Goal: Navigation & Orientation: Find specific page/section

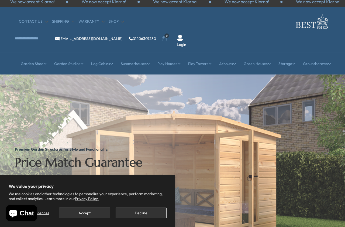
scroll to position [4, 0]
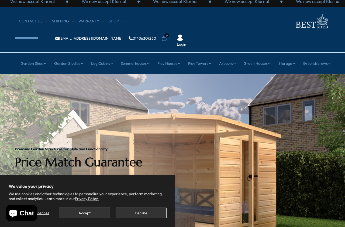
click at [91, 214] on button "Accept" at bounding box center [84, 213] width 51 height 11
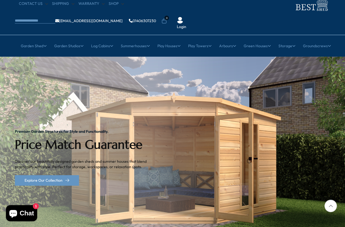
scroll to position [22, 0]
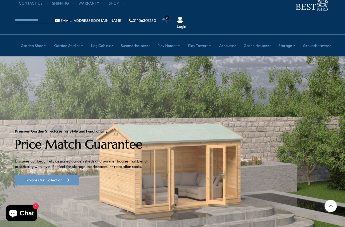
click at [71, 84] on link "Pent Roof Studio" at bounding box center [65, 88] width 30 height 9
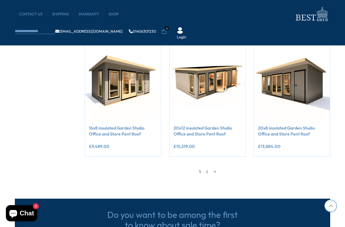
scroll to position [443, 0]
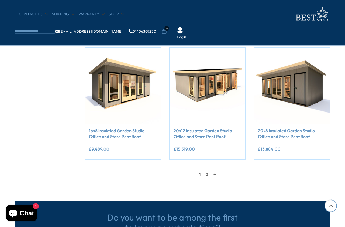
click at [211, 174] on link "→" at bounding box center [215, 174] width 8 height 8
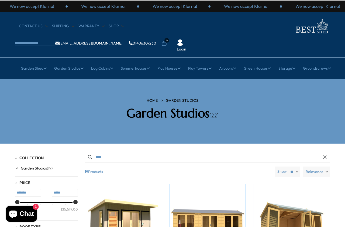
scroll to position [0, 0]
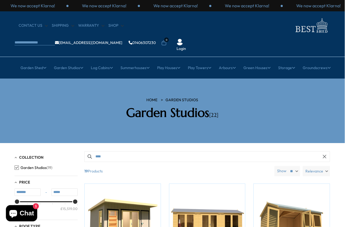
click at [138, 115] on link "Large Cabins" at bounding box center [136, 119] width 24 height 9
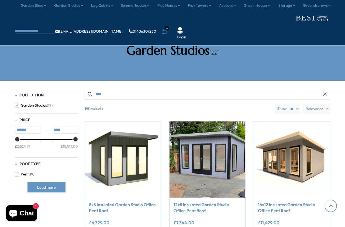
scroll to position [443, 0]
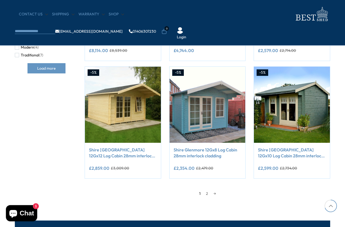
scroll to position [424, 0]
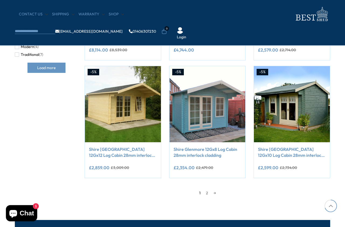
click at [211, 192] on link "→" at bounding box center [215, 193] width 8 height 8
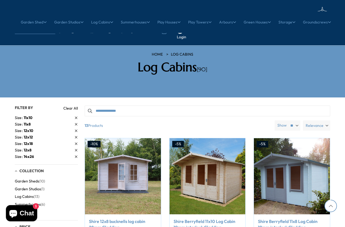
scroll to position [444, 0]
